Goal: Find specific page/section: Find specific page/section

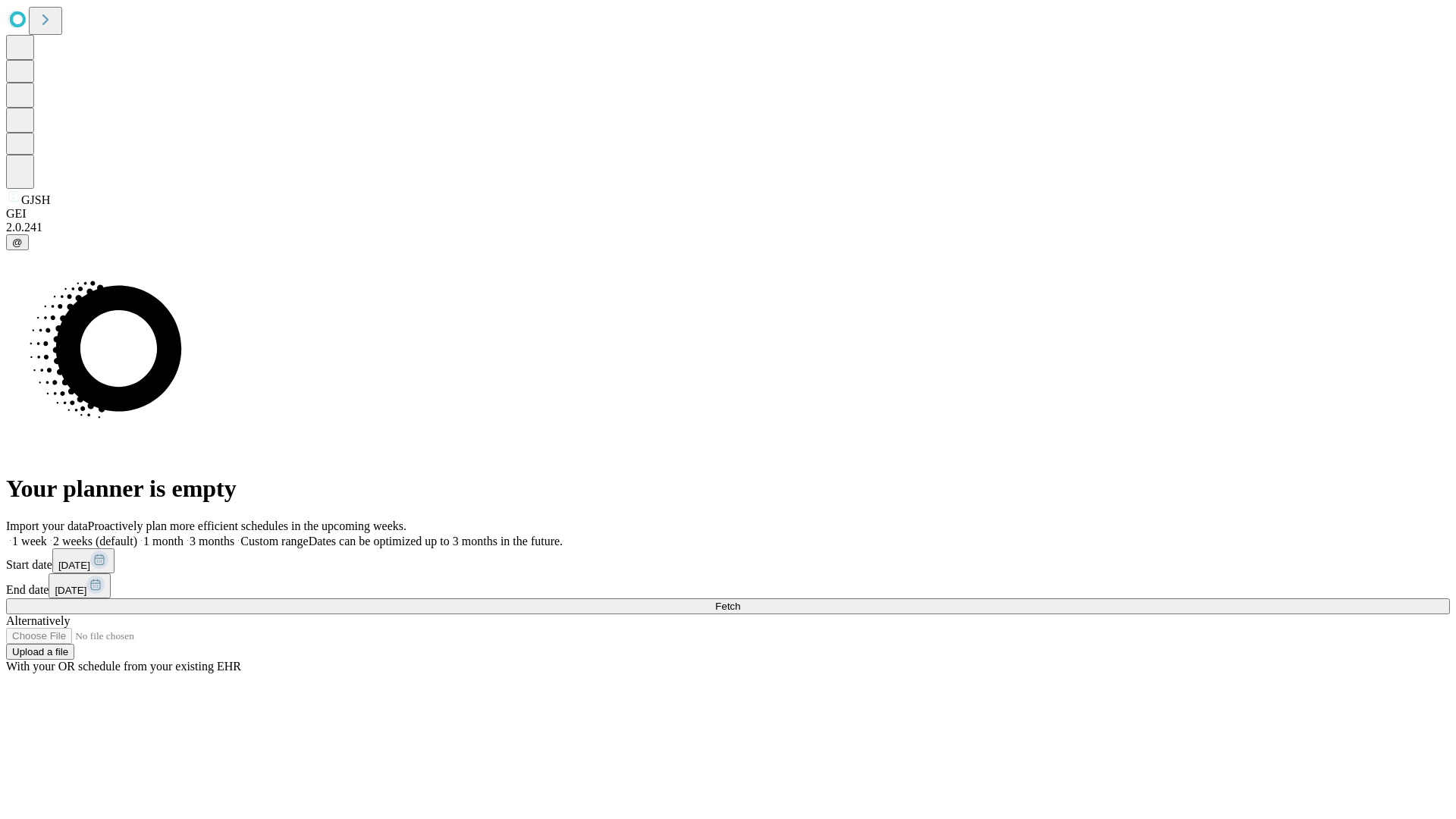
click at [740, 601] on span "Fetch" at bounding box center [727, 606] width 25 height 11
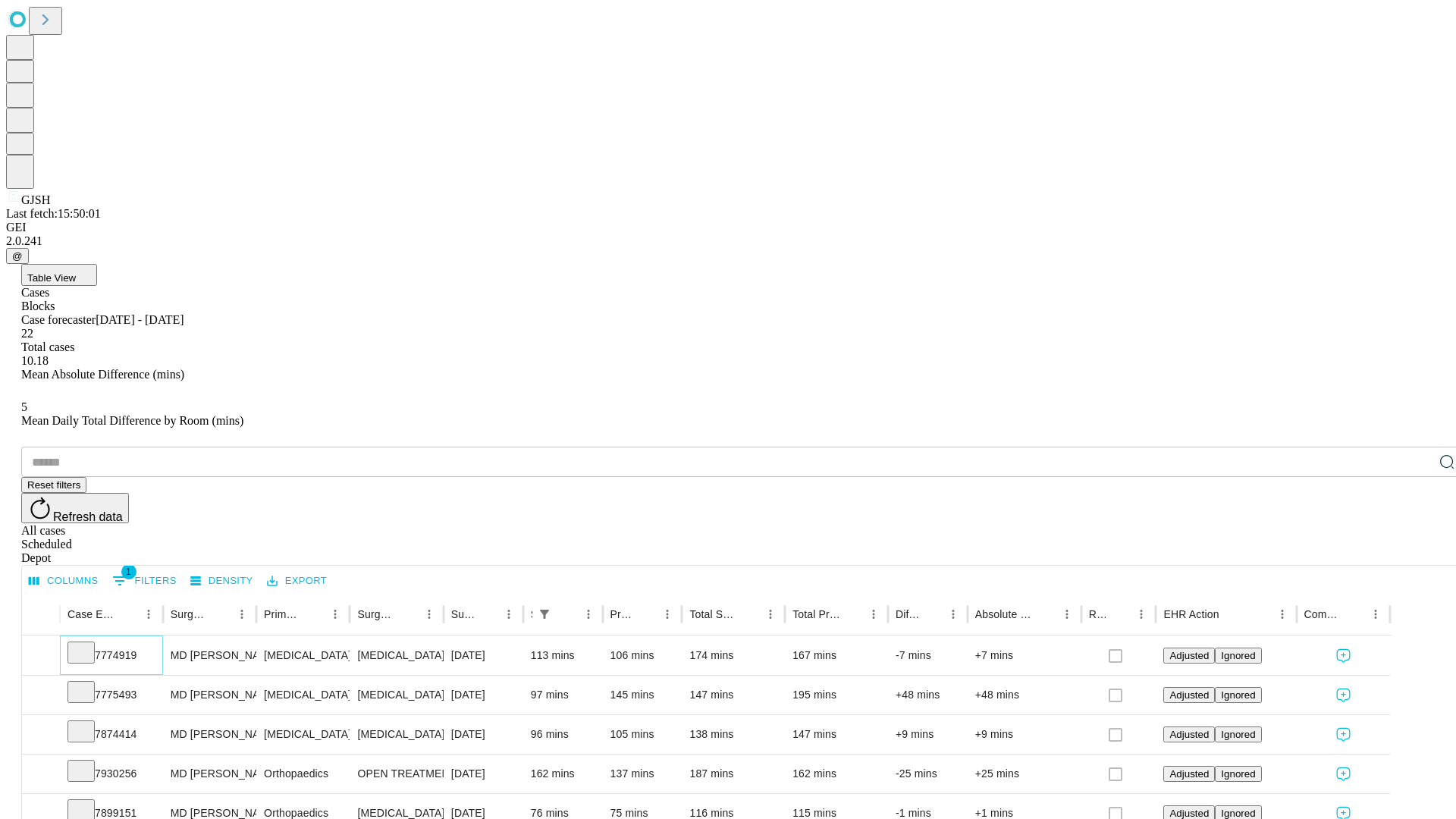
click at [88, 643] on icon at bounding box center [80, 650] width 15 height 15
